Goal: Information Seeking & Learning: Learn about a topic

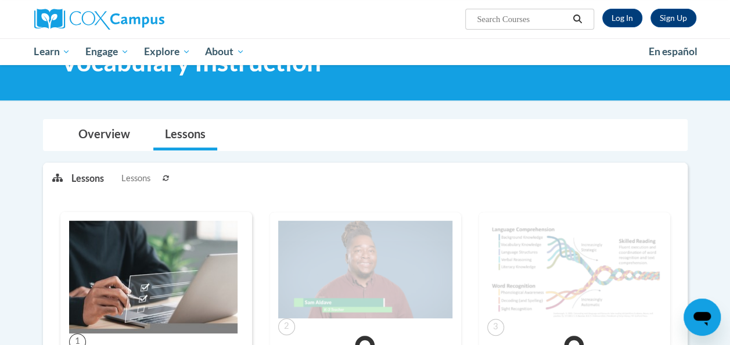
scroll to position [53, 0]
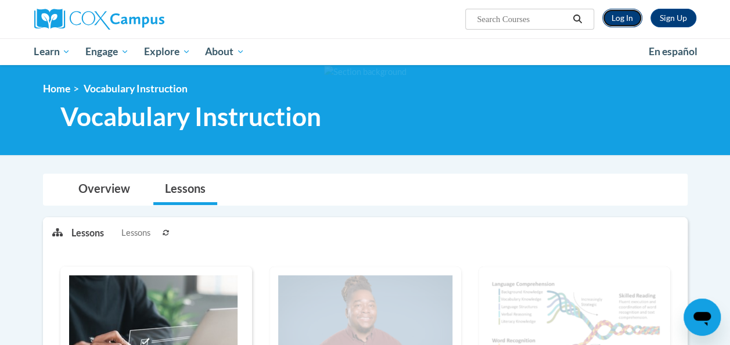
click at [619, 13] on link "Log In" at bounding box center [622, 18] width 40 height 19
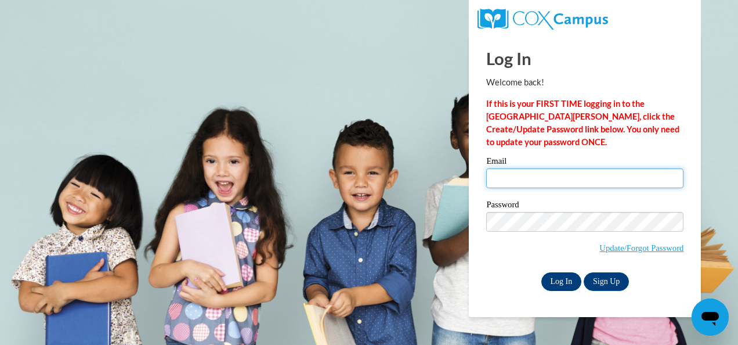
type input "jonuzo@kippatl.org"
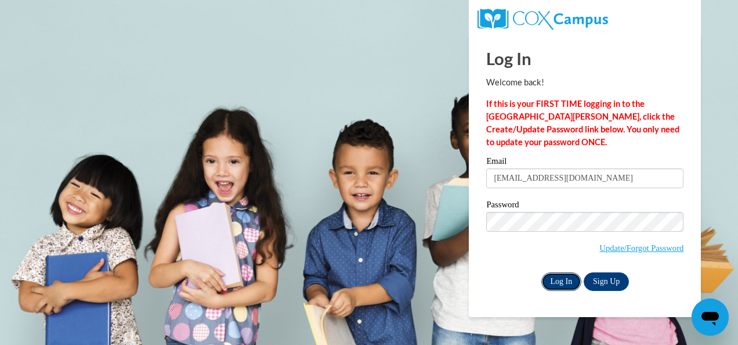
click at [568, 277] on input "Log In" at bounding box center [562, 281] width 41 height 19
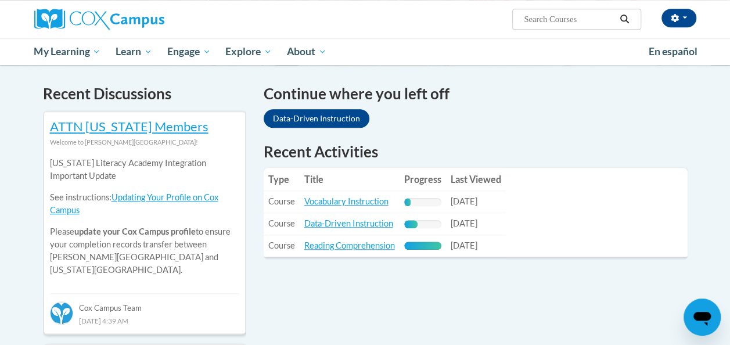
scroll to position [343, 0]
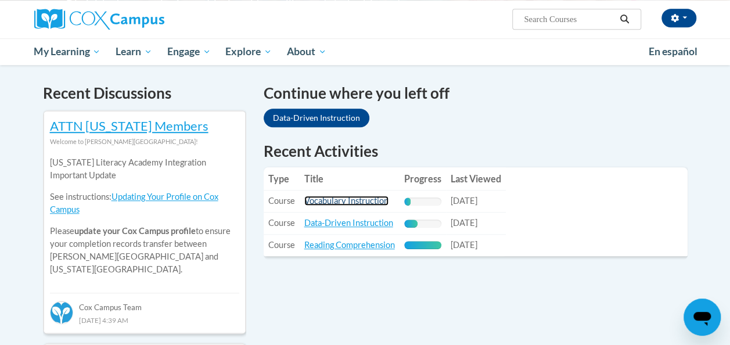
click at [370, 203] on link "Vocabulary Instruction" at bounding box center [346, 201] width 84 height 10
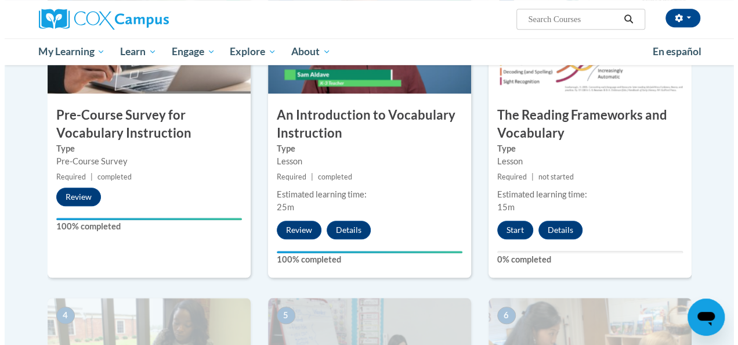
scroll to position [335, 0]
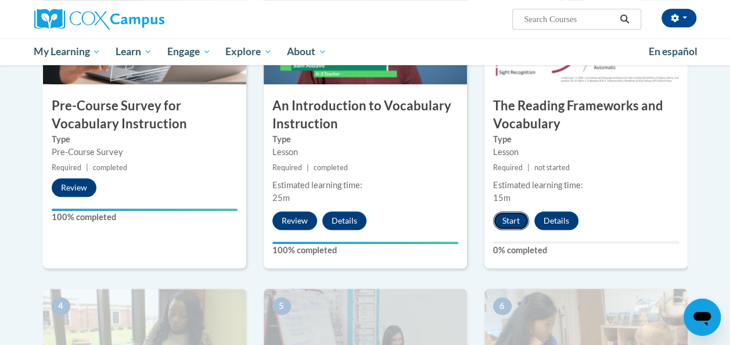
click at [505, 218] on button "Start" at bounding box center [511, 220] width 36 height 19
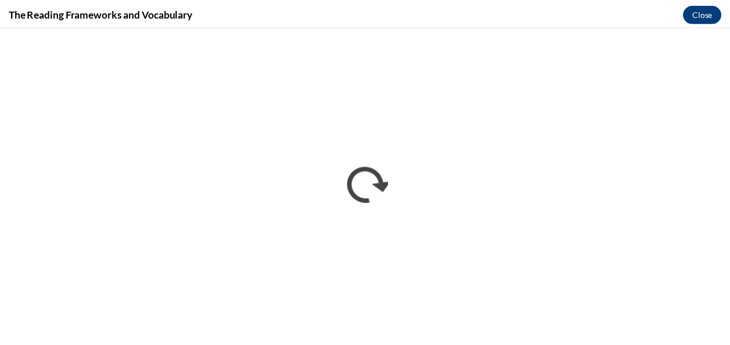
scroll to position [0, 0]
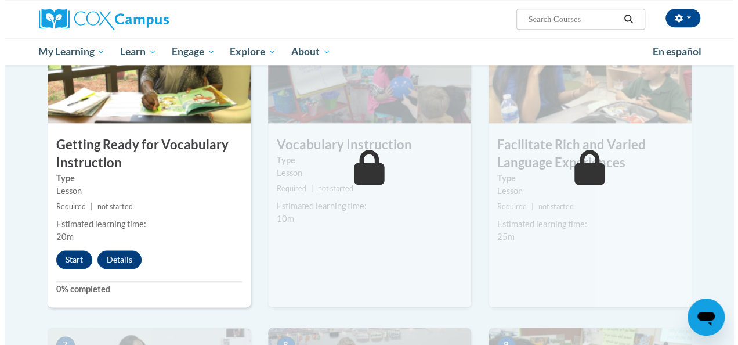
scroll to position [617, 0]
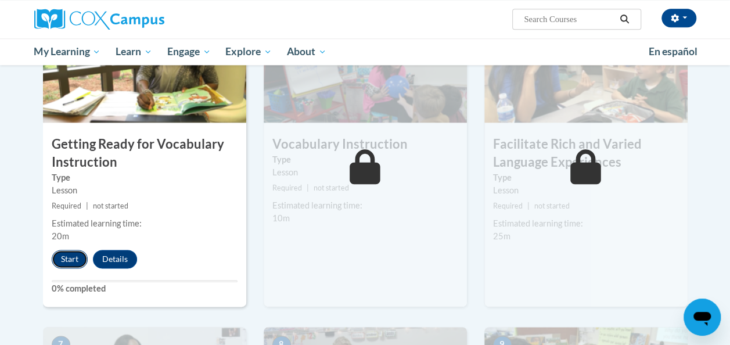
click at [67, 259] on button "Start" at bounding box center [70, 259] width 36 height 19
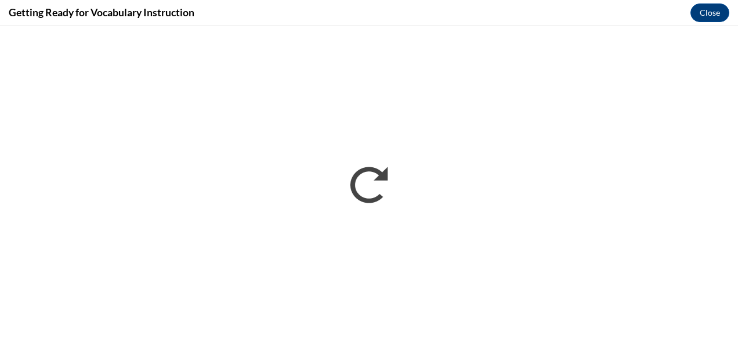
scroll to position [0, 0]
